Goal: Book appointment/travel/reservation

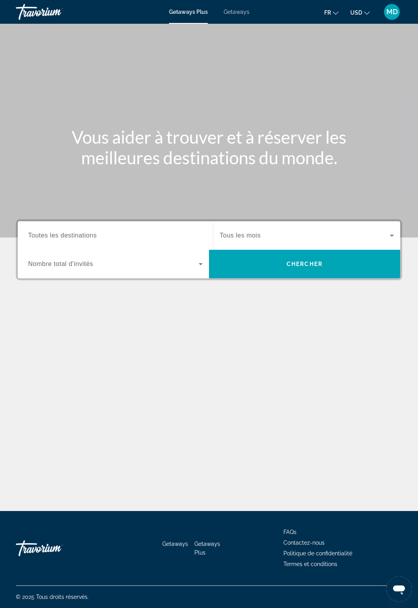
click at [119, 232] on input "Destination Toutes les destinations" at bounding box center [115, 236] width 175 height 10
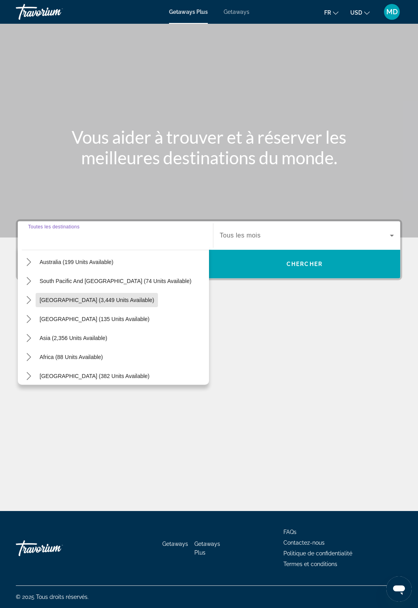
scroll to position [128, 0]
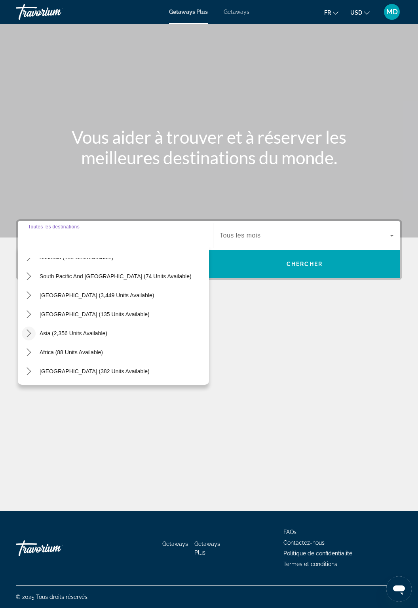
click at [31, 329] on icon "Toggle Asia (2,356 units available) submenu" at bounding box center [29, 333] width 8 height 8
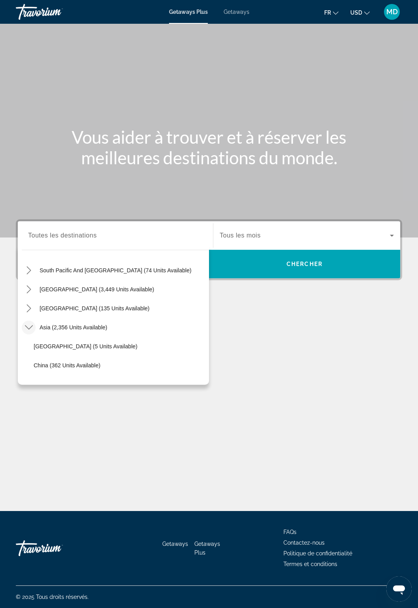
scroll to position [133, 0]
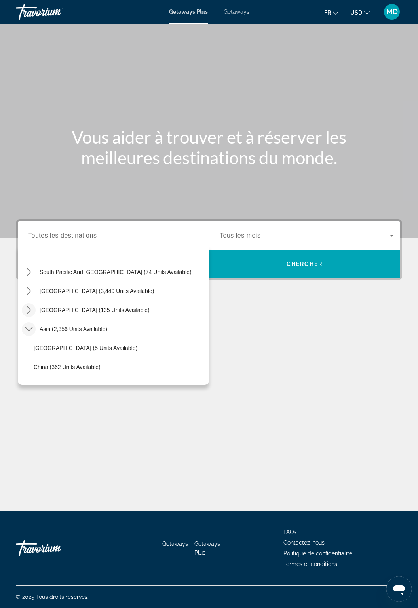
click at [30, 306] on icon "Toggle Central America (135 units available) submenu" at bounding box center [29, 310] width 8 height 8
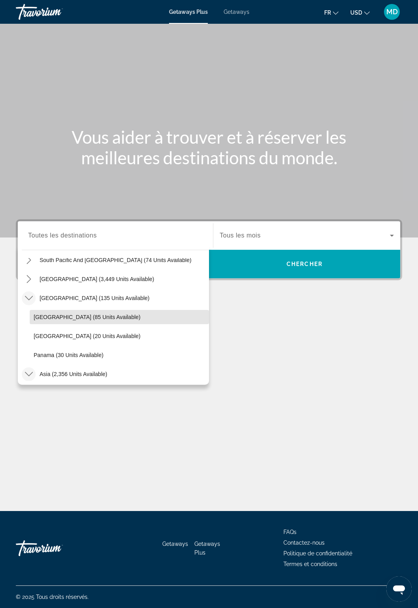
scroll to position [143, 0]
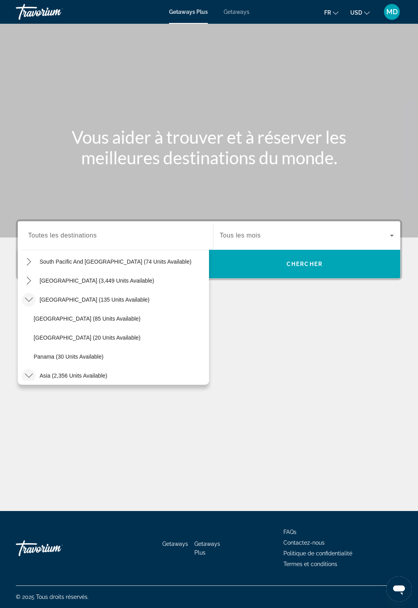
click at [26, 296] on icon "Toggle Central America (135 units available) submenu" at bounding box center [29, 300] width 8 height 8
click at [29, 277] on icon "Toggle South America (3,449 units available) submenu" at bounding box center [29, 281] width 8 height 8
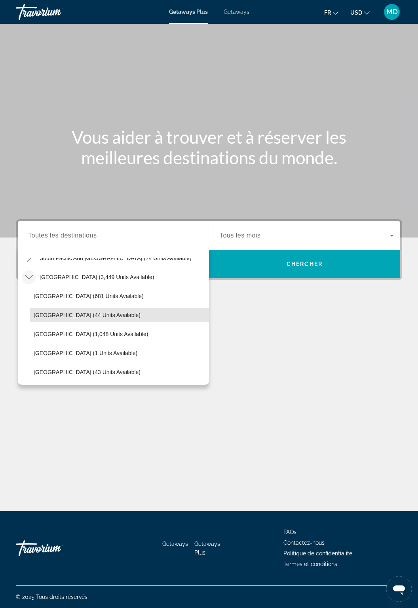
scroll to position [145, 0]
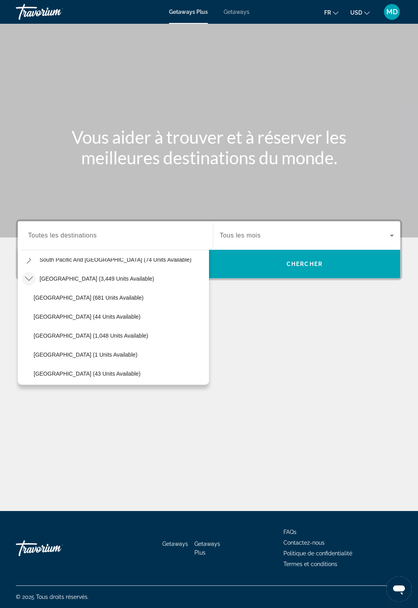
click at [28, 275] on icon "Toggle South America (3,449 units available) submenu" at bounding box center [29, 279] width 8 height 8
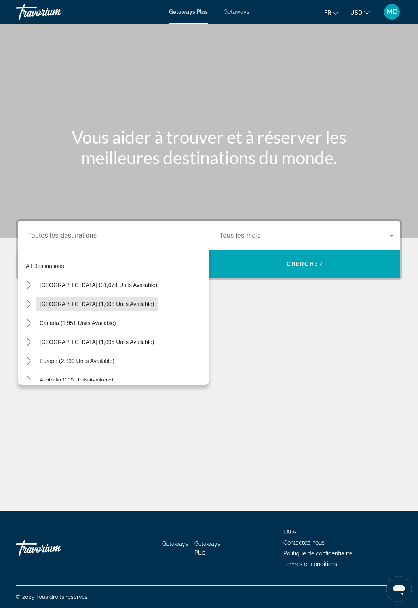
scroll to position [0, 0]
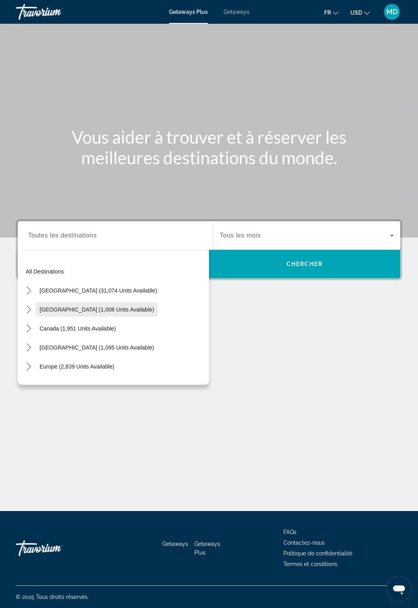
click at [83, 306] on span "[GEOGRAPHIC_DATA] (1,008 units available)" at bounding box center [97, 309] width 114 height 6
type input "**********"
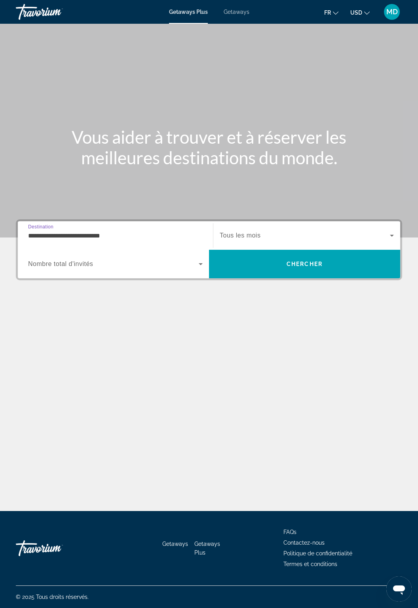
click at [254, 232] on span "Tous les mois" at bounding box center [240, 235] width 41 height 7
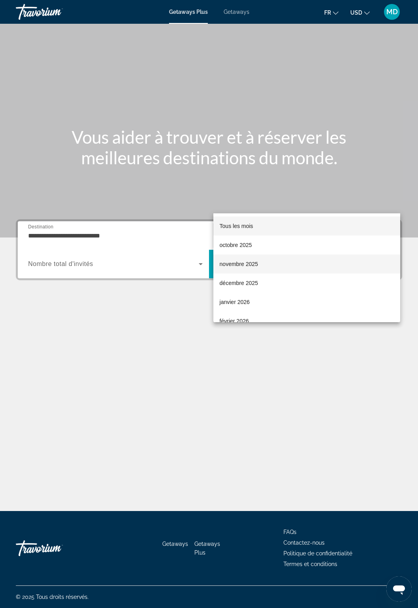
click at [309, 262] on mat-option "novembre 2025" at bounding box center [306, 264] width 187 height 19
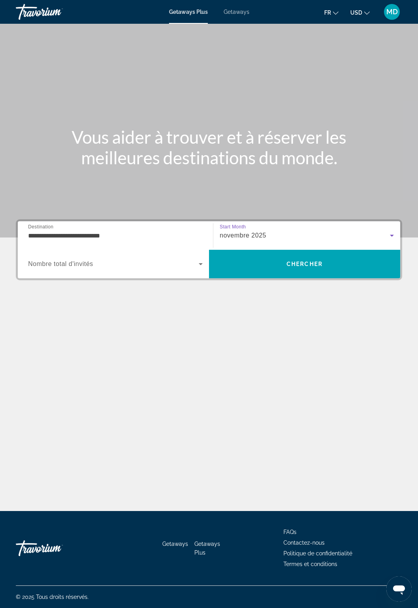
click at [137, 259] on span "Search widget" at bounding box center [113, 264] width 171 height 10
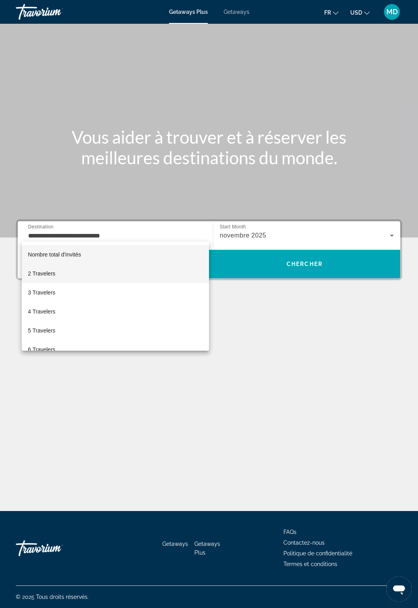
click at [146, 265] on mat-option "2 Travelers" at bounding box center [115, 273] width 187 height 19
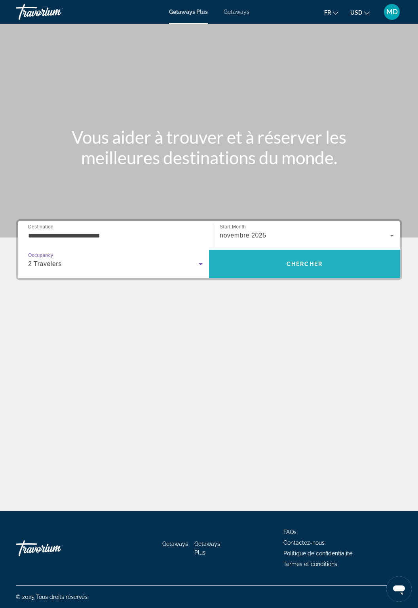
click at [294, 250] on span "Search" at bounding box center [304, 264] width 191 height 29
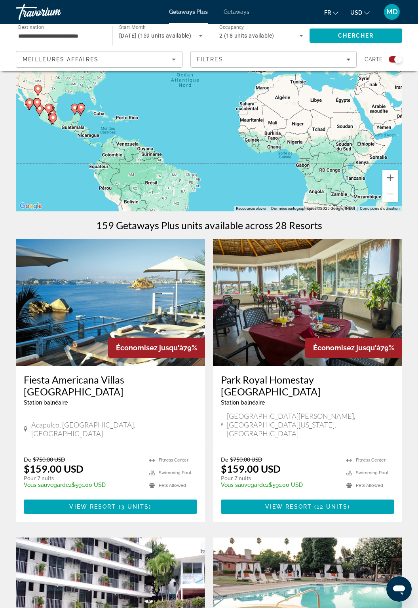
scroll to position [107, 0]
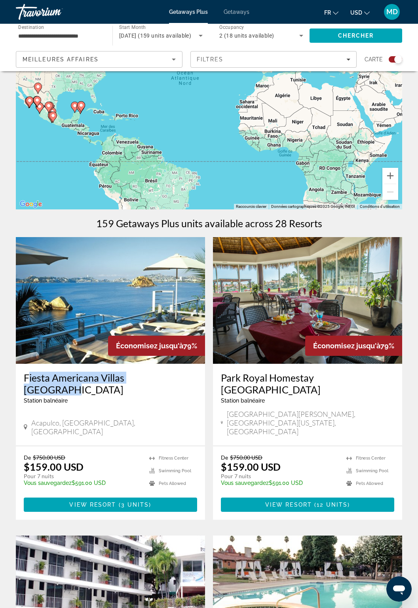
copy h3 "Fiesta Americana Villas [GEOGRAPHIC_DATA]"
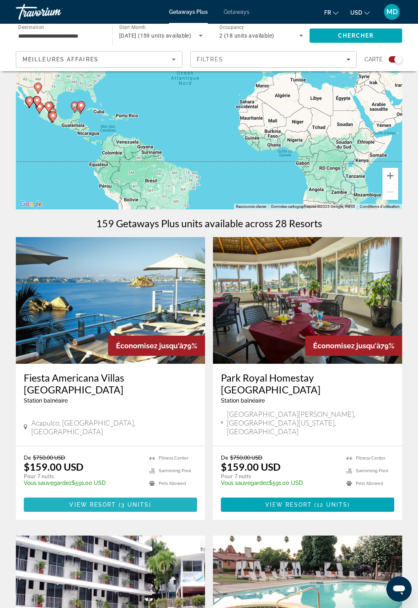
click at [107, 495] on span "Main content" at bounding box center [110, 504] width 173 height 19
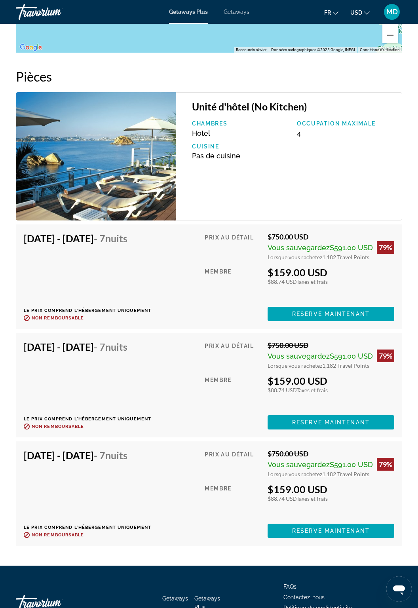
scroll to position [1541, 0]
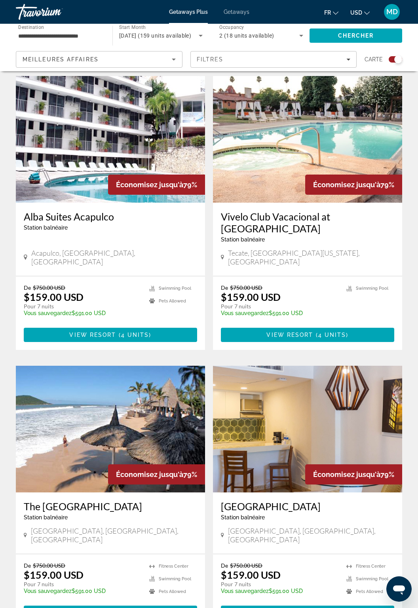
scroll to position [568, 0]
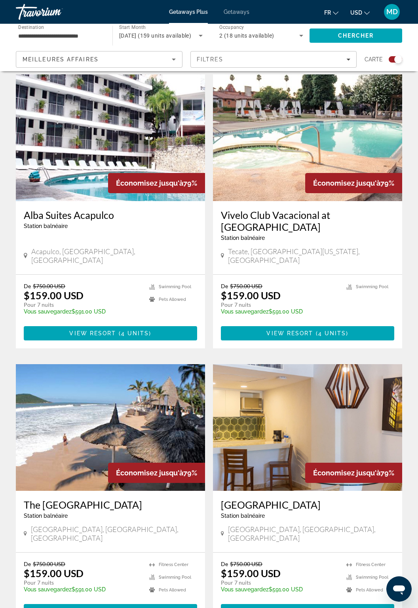
copy h3 "The [GEOGRAPHIC_DATA]"
click at [132, 608] on span "2 units" at bounding box center [135, 611] width 28 height 6
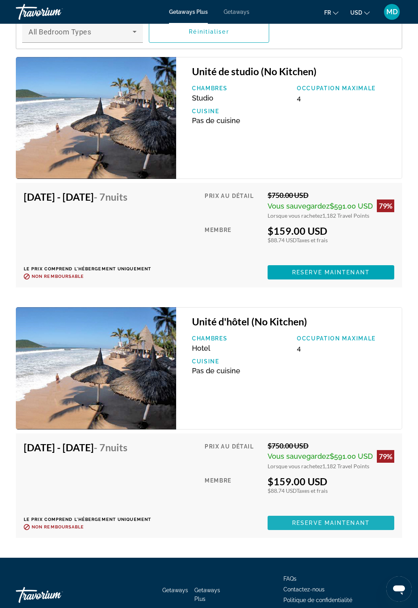
scroll to position [1483, 0]
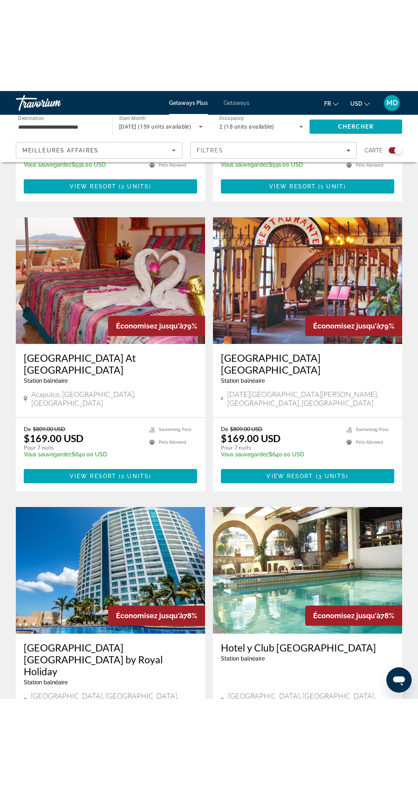
scroll to position [1083, 0]
